Goal: Task Accomplishment & Management: Manage account settings

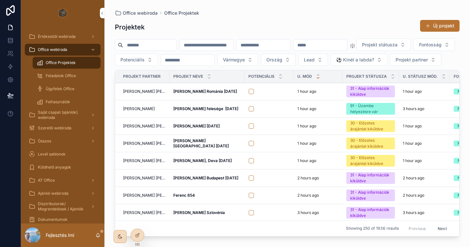
scroll to position [0, 1]
click at [246, 66] on div "Projekt státusza Fontosság Potenciális Vármegye Ország Lead ⚽️ Kinél a labda? P…" at bounding box center [287, 52] width 345 height 27
click at [357, 51] on button "Projekt státusza" at bounding box center [384, 45] width 55 height 12
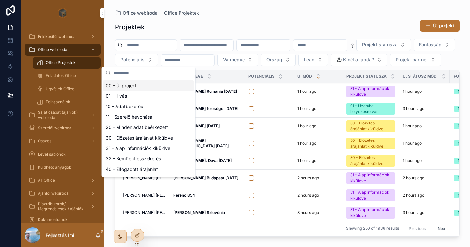
click at [357, 51] on button "Projekt státusza" at bounding box center [384, 45] width 55 height 12
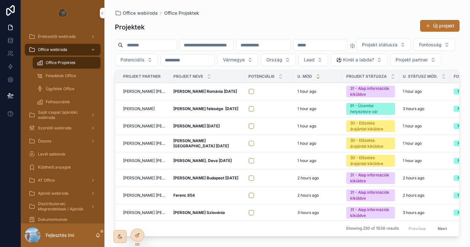
click at [414, 51] on button "Fontosság" at bounding box center [434, 45] width 41 height 12
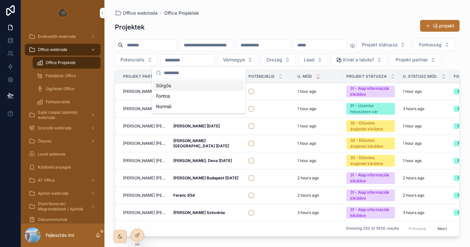
click at [414, 51] on button "Fontosság" at bounding box center [434, 45] width 41 height 12
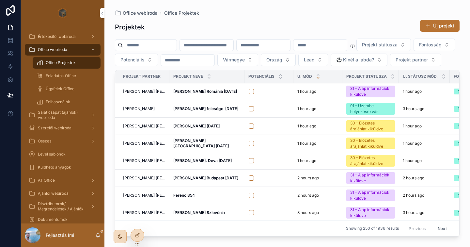
click at [259, 66] on div "Projekt státusza Fontosság Potenciális Vármegye Ország Lead ⚽️ Kinél a labda? P…" at bounding box center [287, 52] width 345 height 27
click at [205, 94] on strong "[PERSON_NAME] Románia [DATE]" at bounding box center [205, 91] width 64 height 5
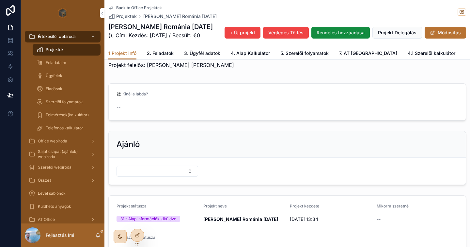
scroll to position [10, 0]
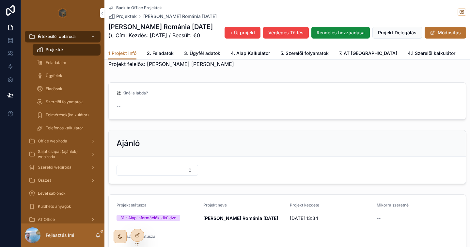
click at [452, 30] on button "Módositás" at bounding box center [445, 33] width 41 height 12
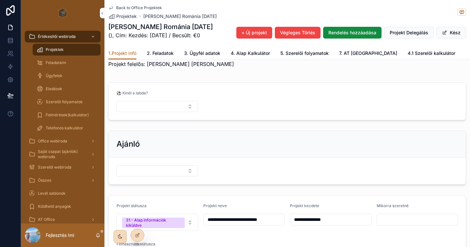
click at [452, 30] on button "Kész" at bounding box center [452, 33] width 30 height 12
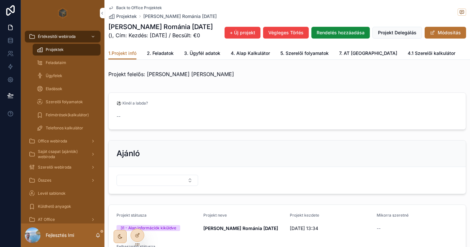
scroll to position [0, 0]
click at [165, 54] on span "2. Feladatok" at bounding box center [160, 53] width 27 height 7
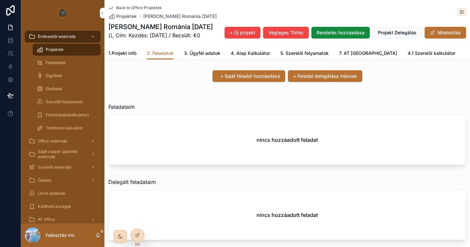
click at [120, 56] on span "1.Projekt infó" at bounding box center [122, 53] width 28 height 7
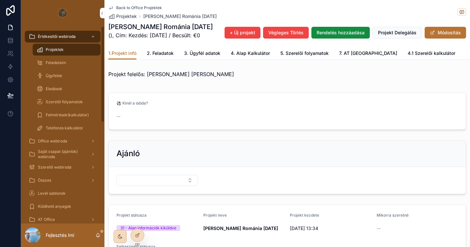
click at [51, 51] on span "Projektek" at bounding box center [55, 49] width 18 height 5
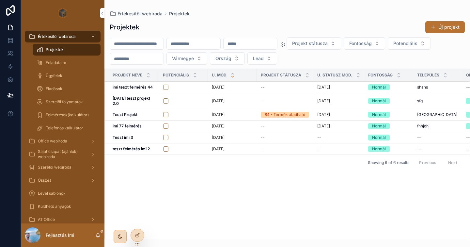
click at [438, 27] on button "Új projekt" at bounding box center [446, 27] width 40 height 12
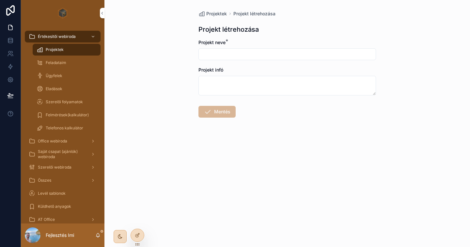
click at [234, 57] on input "scrollable content" at bounding box center [287, 54] width 177 height 9
click at [216, 13] on span "Projektek" at bounding box center [216, 13] width 21 height 7
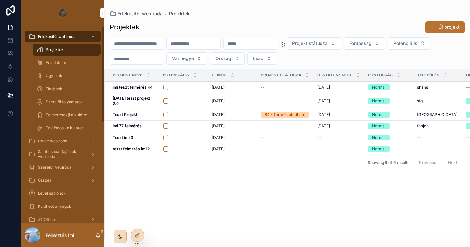
click at [57, 50] on span "Projektek" at bounding box center [55, 49] width 18 height 5
click at [56, 65] on span "Feladataim" at bounding box center [56, 62] width 21 height 5
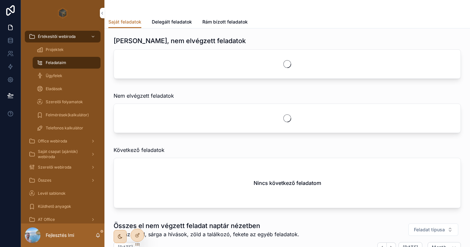
click at [56, 48] on span "Projektek" at bounding box center [55, 49] width 18 height 5
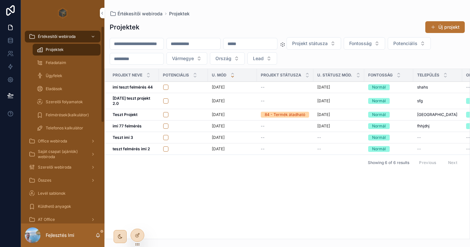
click at [51, 138] on div "Office webiroda" at bounding box center [63, 141] width 68 height 10
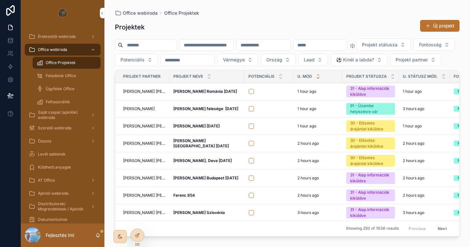
click at [59, 65] on span "Office Projektek" at bounding box center [61, 62] width 30 height 5
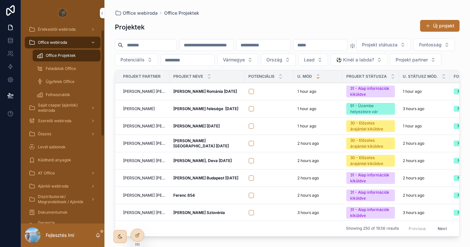
click at [54, 168] on div "AT Office" at bounding box center [63, 173] width 68 height 10
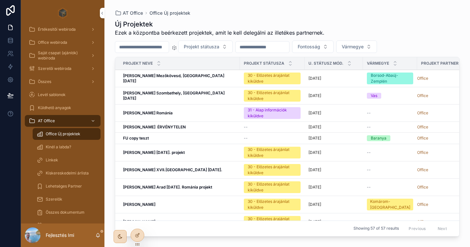
click at [55, 42] on span "Office webiroda" at bounding box center [52, 42] width 29 height 5
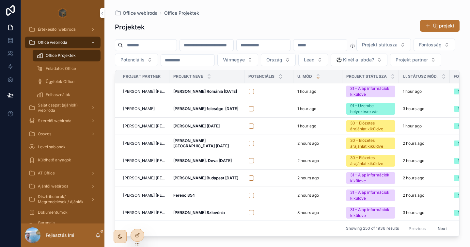
click at [270, 66] on div "Projekt státusza Fontosság Potenciális Vármegye Ország Lead ⚽️ Kinél a labda? P…" at bounding box center [287, 52] width 345 height 27
click at [252, 21] on div "Projektek Új projekt" at bounding box center [287, 27] width 345 height 15
click at [205, 94] on strong "[PERSON_NAME] Románia [DATE]" at bounding box center [205, 91] width 64 height 5
